Goal: Information Seeking & Learning: Learn about a topic

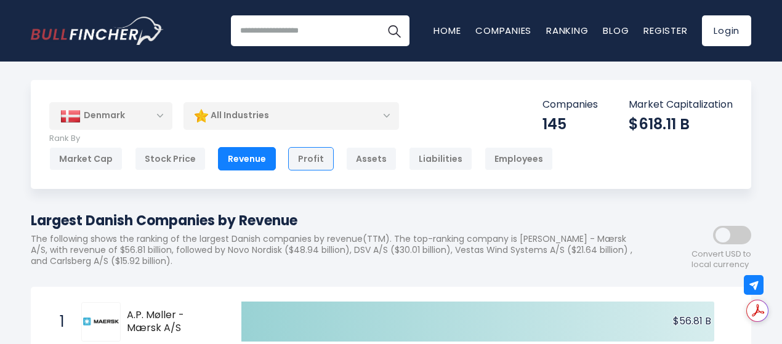
click at [308, 159] on div "Profit" at bounding box center [311, 158] width 46 height 23
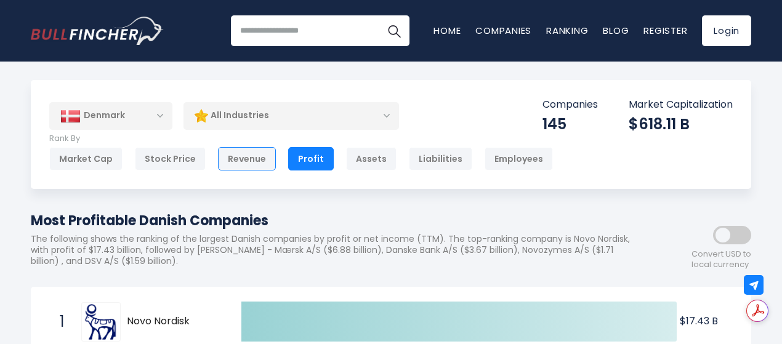
click at [239, 153] on div "Revenue" at bounding box center [247, 158] width 58 height 23
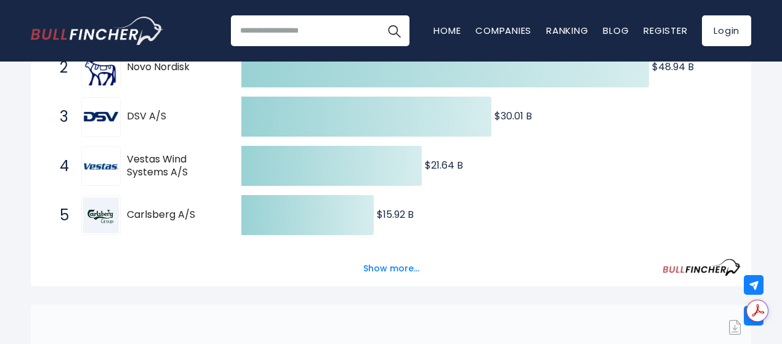
scroll to position [308, 0]
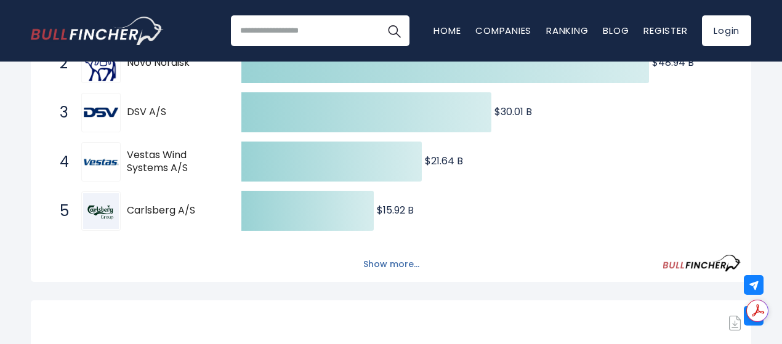
click at [390, 270] on button "Show more..." at bounding box center [391, 264] width 71 height 20
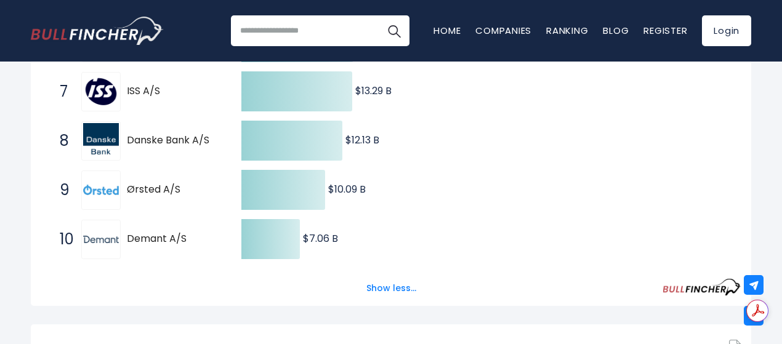
scroll to position [554, 0]
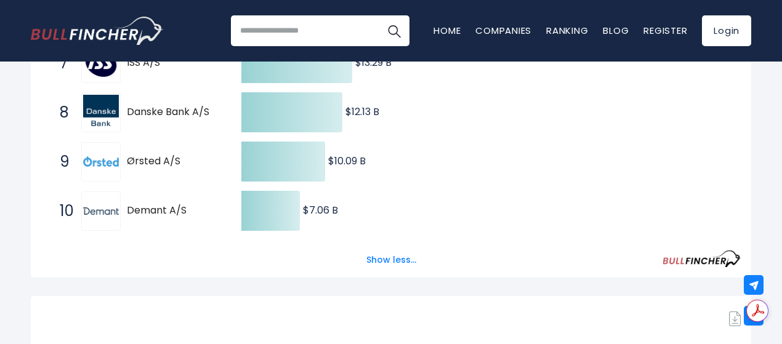
click at [139, 212] on span "Demant A/S" at bounding box center [173, 210] width 93 height 13
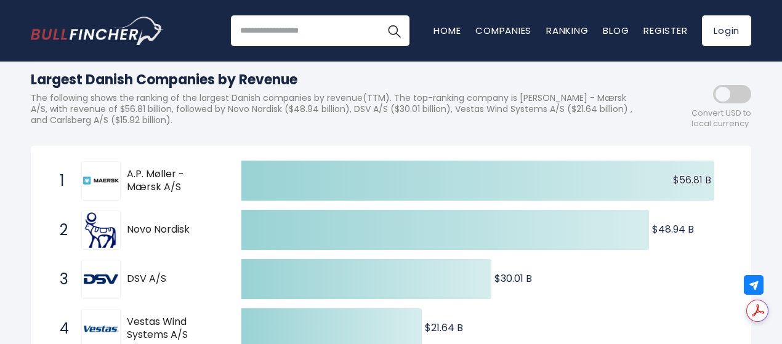
scroll to position [123, 0]
